Goal: Find specific page/section: Find specific page/section

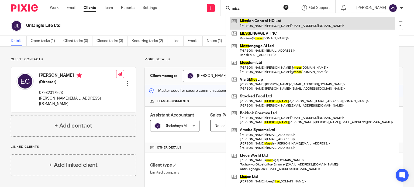
type input "miss"
click at [242, 21] on link at bounding box center [312, 23] width 165 height 12
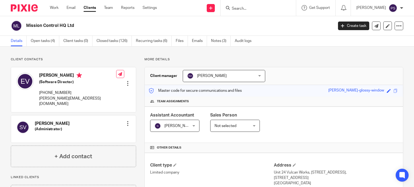
click at [231, 8] on input "Search" at bounding box center [255, 8] width 49 height 5
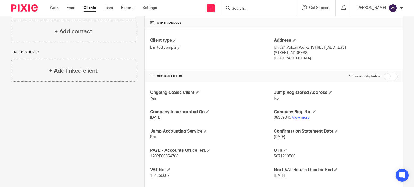
scroll to position [135, 0]
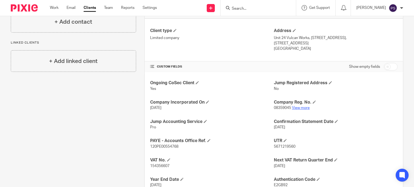
click at [301, 107] on link "View more" at bounding box center [301, 108] width 18 height 4
